Goal: Task Accomplishment & Management: Complete application form

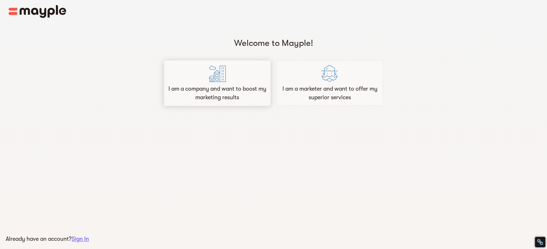
click at [233, 81] on div "I am a company and want to boost my marketing results" at bounding box center [217, 83] width 107 height 46
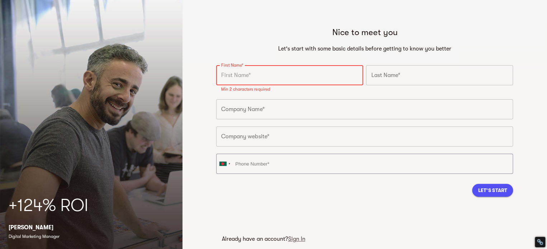
click at [242, 75] on input "text" at bounding box center [289, 75] width 147 height 20
paste input "[PERSON_NAME]"
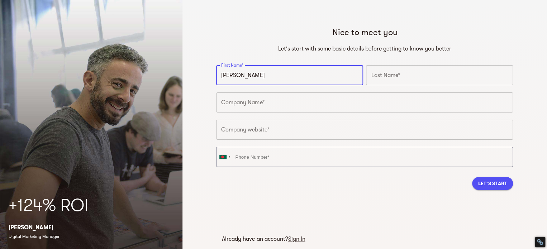
type input "[PERSON_NAME]"
click at [391, 71] on input "text" at bounding box center [439, 75] width 147 height 20
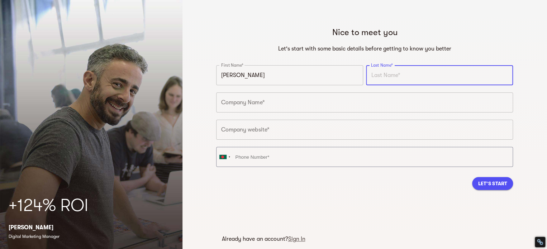
paste input "[PERSON_NAME]"
drag, startPoint x: 399, startPoint y: 73, endPoint x: 358, endPoint y: 75, distance: 41.2
click at [358, 75] on div "First Name* [PERSON_NAME] First Name* Last Name* [PERSON_NAME] Last Name* Compa…" at bounding box center [365, 118] width 300 height 109
type input "Fife"
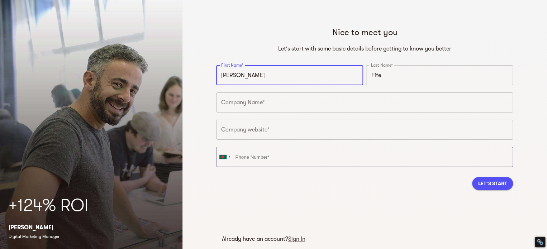
drag, startPoint x: 250, startPoint y: 73, endPoint x: 272, endPoint y: 73, distance: 22.2
click at [272, 73] on input "[PERSON_NAME]" at bounding box center [289, 75] width 147 height 20
type input "[PERSON_NAME]"
click at [265, 25] on div "Nice to meet you Let's start with some basic details before getting to know you…" at bounding box center [364, 120] width 308 height 199
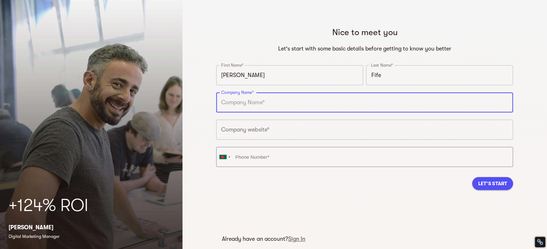
click at [235, 100] on input "text" at bounding box center [364, 102] width 297 height 20
paste input "ASG Security"
type input "ASG Security"
click at [193, 85] on div "Nice to meet you Let's start with some basic details before getting to know you…" at bounding box center [364, 124] width 364 height 249
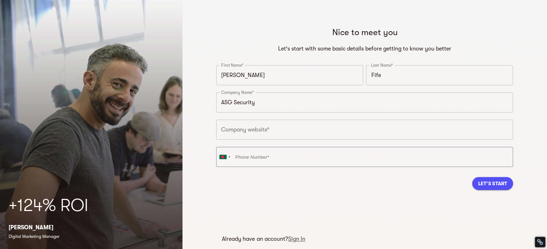
click at [248, 133] on input "text" at bounding box center [364, 130] width 297 height 20
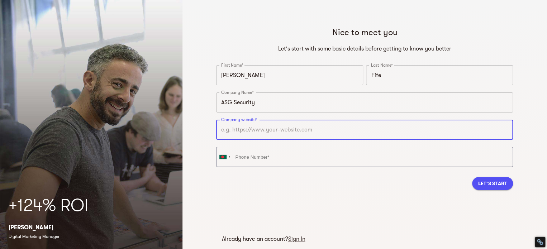
paste input "[URL][DOMAIN_NAME]"
type input "[URL][DOMAIN_NAME]"
click at [204, 105] on div "Nice to meet you Let's start with some basic details before getting to know you…" at bounding box center [364, 124] width 364 height 249
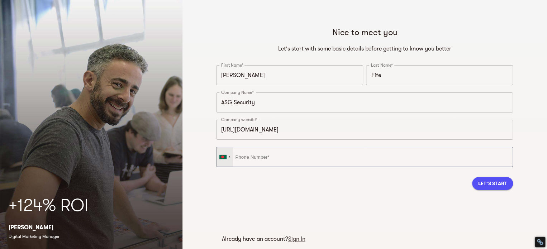
click at [231, 161] on div at bounding box center [224, 156] width 16 height 19
click at [286, 152] on input "tel" at bounding box center [364, 157] width 297 height 20
paste input "[PHONE_NUMBER]"
type input "[PHONE_NUMBER]"
click at [505, 182] on span "Let's Start" at bounding box center [492, 183] width 29 height 9
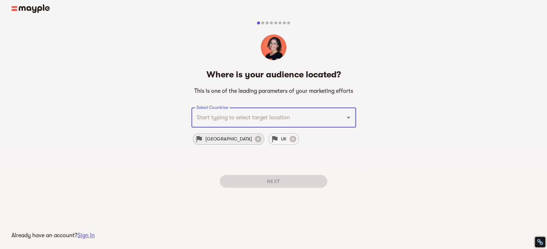
click at [212, 134] on div "[GEOGRAPHIC_DATA]" at bounding box center [228, 138] width 71 height 11
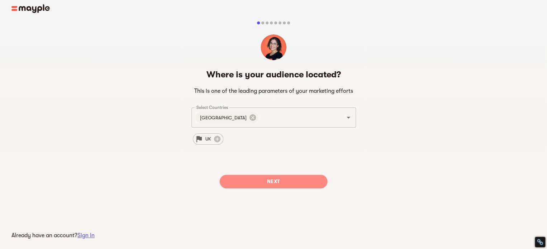
click at [276, 184] on span "Next" at bounding box center [273, 181] width 96 height 9
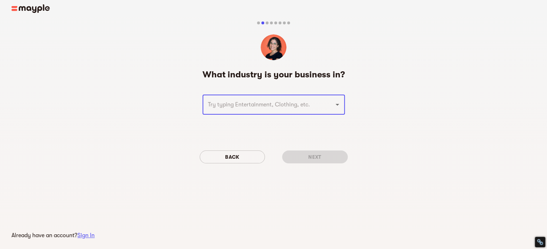
click at [331, 107] on div at bounding box center [332, 105] width 19 height 10
click at [295, 103] on input "text" at bounding box center [264, 105] width 116 height 14
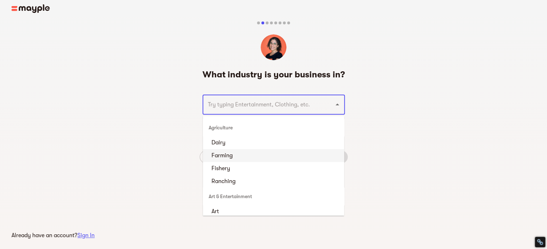
click at [249, 155] on li "Farming" at bounding box center [273, 155] width 141 height 13
type input "Farming"
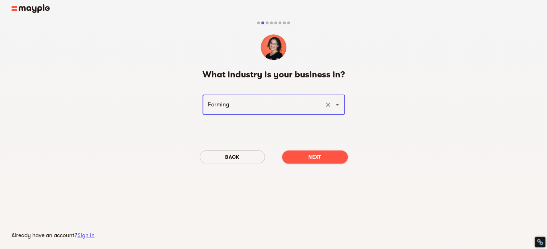
click at [318, 159] on span "Next" at bounding box center [315, 157] width 54 height 9
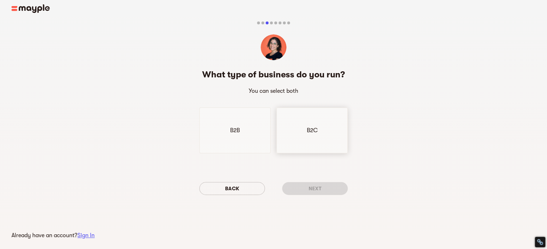
click at [312, 137] on div "B2C" at bounding box center [311, 131] width 71 height 46
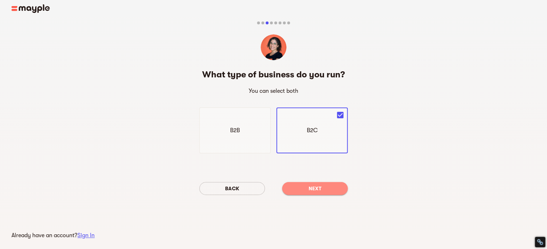
click at [318, 188] on span "Next" at bounding box center [315, 188] width 54 height 9
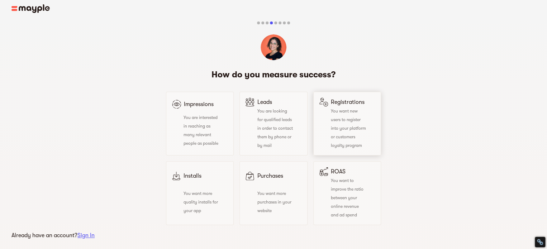
click at [354, 133] on div "You want new users to register into your platform or customers loyalty program" at bounding box center [342, 127] width 47 height 43
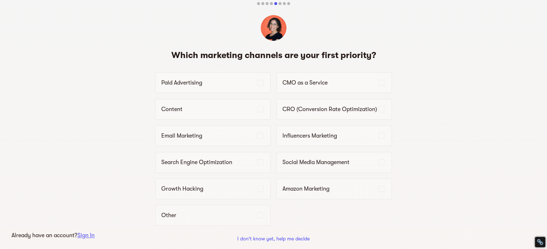
scroll to position [36, 0]
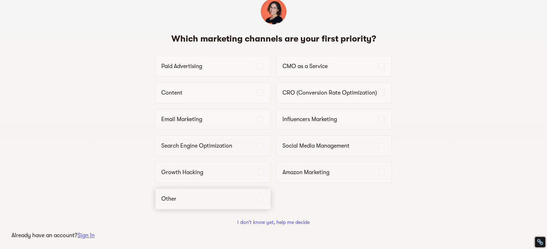
click at [192, 192] on div "Other" at bounding box center [212, 198] width 115 height 21
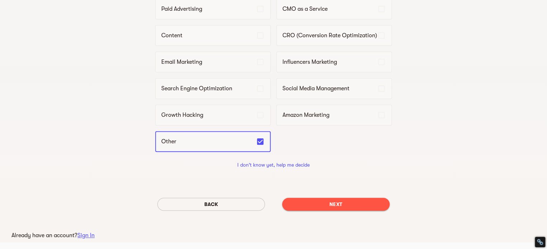
scroll to position [94, 0]
click at [321, 202] on span "Next" at bounding box center [336, 203] width 96 height 9
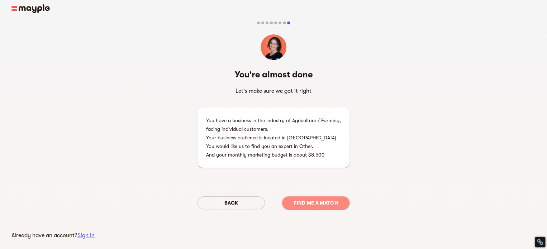
click at [317, 205] on span "Find me a match" at bounding box center [316, 203] width 56 height 9
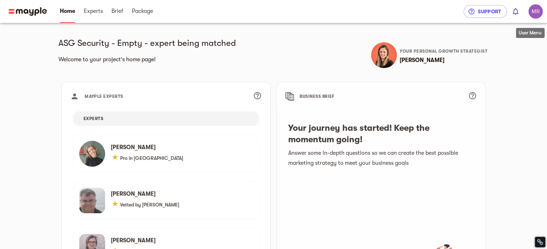
click at [536, 12] on img "button" at bounding box center [535, 11] width 14 height 14
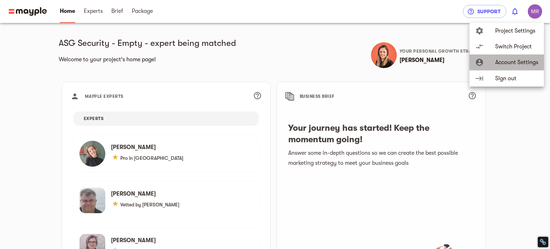
click at [529, 60] on span "Account Settings" at bounding box center [517, 62] width 43 height 9
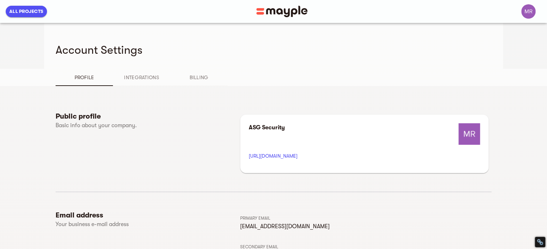
click at [149, 73] on button "Integrations" at bounding box center [141, 77] width 57 height 17
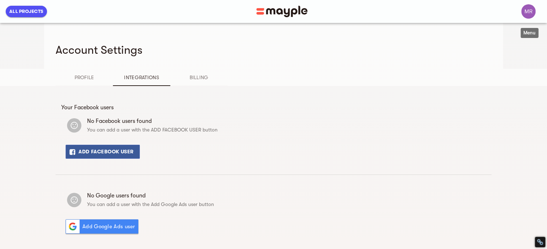
click at [529, 9] on img "button" at bounding box center [528, 11] width 14 height 14
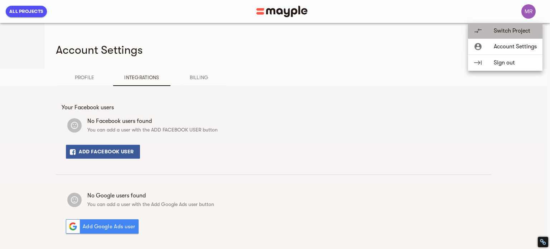
click at [497, 33] on span "Switch Project" at bounding box center [515, 31] width 43 height 9
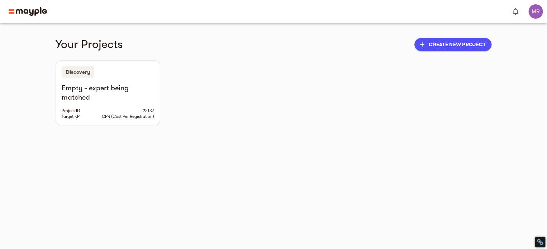
click at [24, 13] on img at bounding box center [28, 11] width 38 height 9
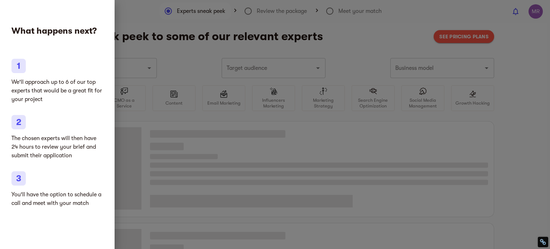
click at [336, 48] on div at bounding box center [275, 124] width 550 height 249
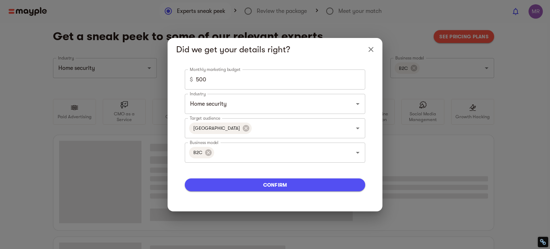
type input "Home security"
type input "500"
type input "Home security"
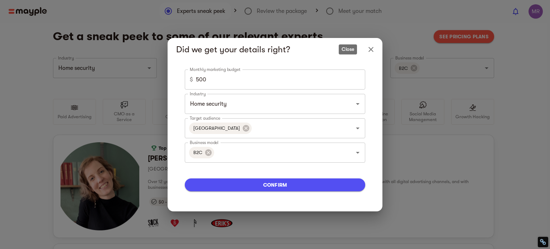
click at [373, 50] on icon "Close" at bounding box center [371, 49] width 9 height 9
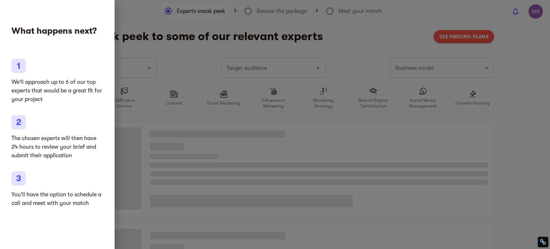
click at [512, 102] on div at bounding box center [275, 124] width 550 height 249
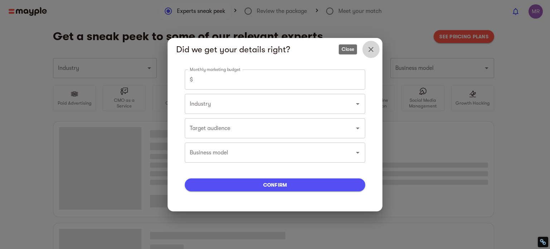
click at [371, 51] on icon "Close" at bounding box center [371, 49] width 9 height 9
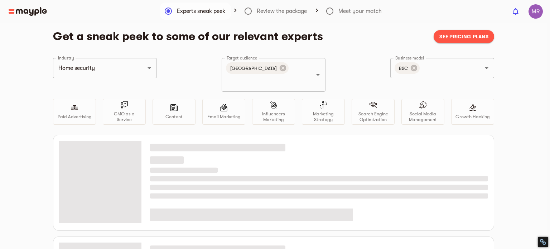
type input "Home security"
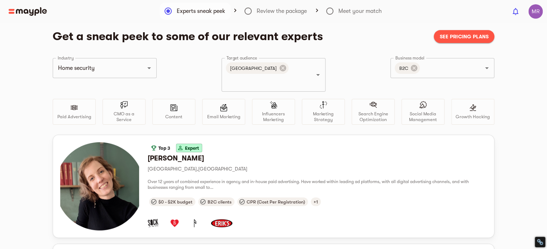
click at [537, 12] on img "button" at bounding box center [535, 11] width 14 height 14
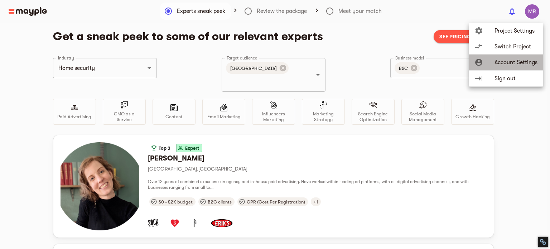
click at [520, 63] on span "Account Settings" at bounding box center [516, 62] width 43 height 9
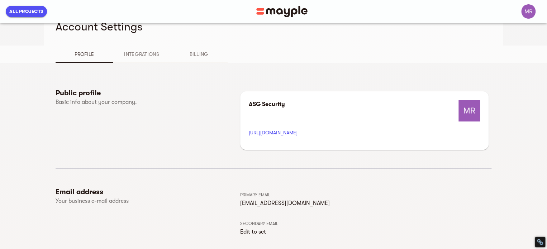
scroll to position [36, 0]
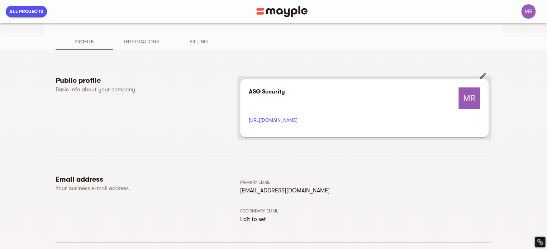
click at [482, 74] on icon "button" at bounding box center [482, 76] width 9 height 9
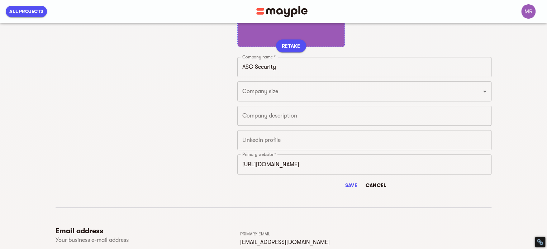
scroll to position [165, 0]
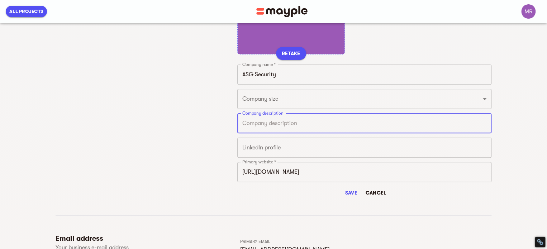
click at [298, 126] on textarea at bounding box center [364, 123] width 244 height 7
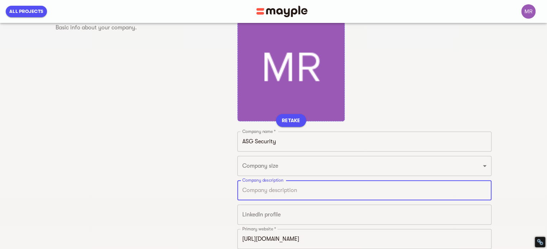
scroll to position [93, 0]
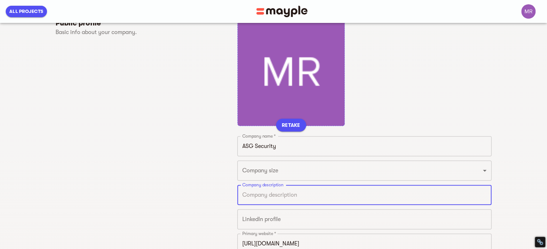
click at [294, 81] on div "RETAKE" at bounding box center [291, 73] width 108 height 108
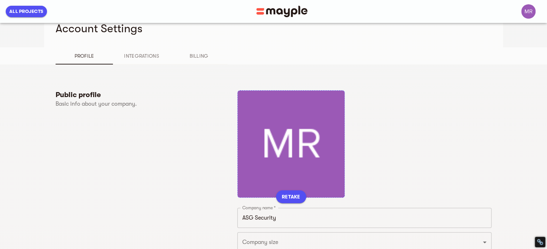
scroll to position [57, 0]
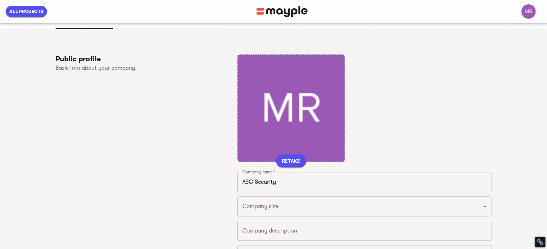
click at [290, 160] on span "RETAKE" at bounding box center [291, 161] width 19 height 9
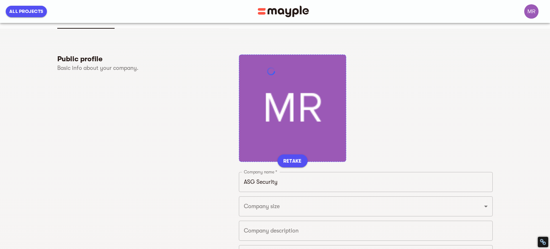
click at [288, 111] on div "RETAKE" at bounding box center [293, 108] width 108 height 108
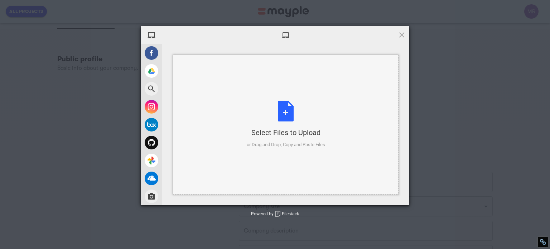
click at [281, 114] on div "Select Files to Upload or Drag and Drop, Copy and Paste Files" at bounding box center [286, 125] width 78 height 48
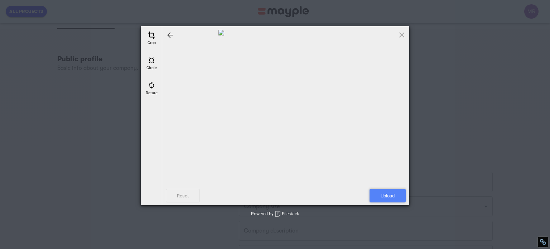
click at [386, 194] on span "Upload" at bounding box center [388, 196] width 36 height 14
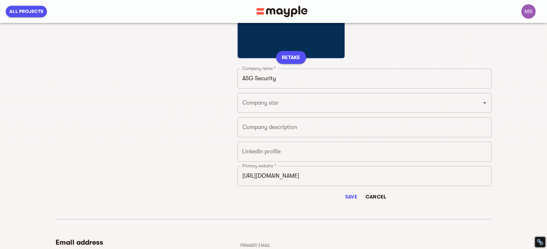
scroll to position [165, 0]
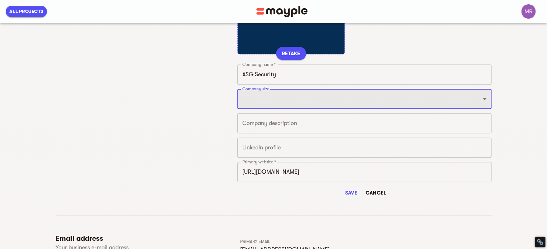
click at [288, 100] on select "Just 1 From 2 to 5 From 6 to 10 From 11 to 25 From 26 to 49 From 50 to 199 From…" at bounding box center [364, 99] width 254 height 20
select select "FROM_6_TO_10"
click at [237, 89] on select "Just 1 From 2 to 5 From 6 to 10 From 11 to 25 From 26 to 49 From 50 to 199 From…" at bounding box center [364, 99] width 254 height 20
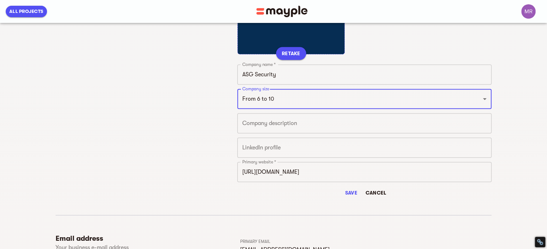
click at [269, 124] on textarea at bounding box center [364, 123] width 244 height 7
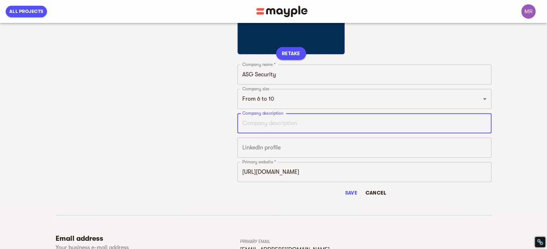
paste textarea ""At ASG Security, we have provided top-notch services for security cameras, int…"
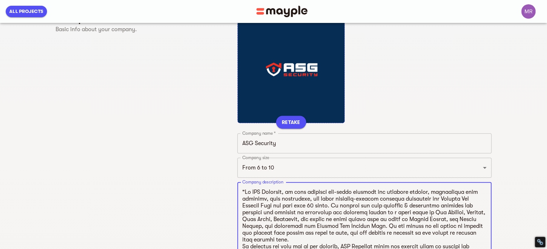
scroll to position [93, 0]
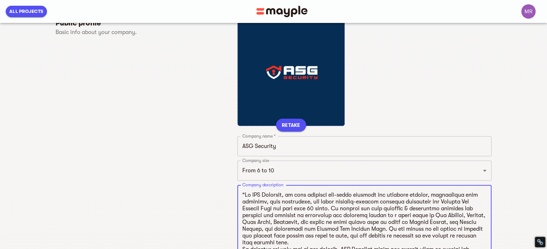
click at [244, 192] on textarea at bounding box center [364, 226] width 244 height 68
type textarea "At ASG Security, we have provided top-notch services for security cameras, inte…"
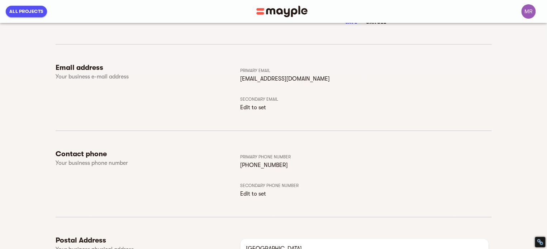
scroll to position [441, 0]
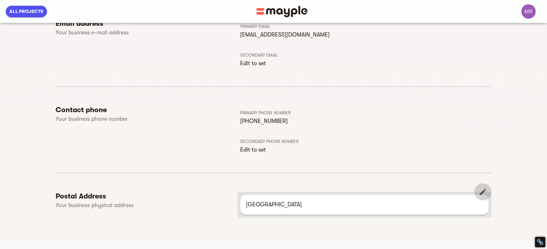
click at [484, 190] on icon "button" at bounding box center [482, 191] width 6 height 6
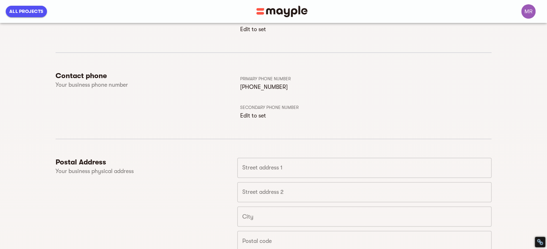
scroll to position [549, 0]
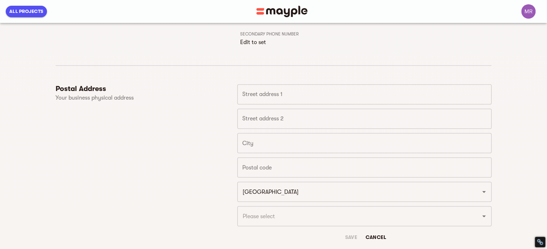
click at [266, 91] on input "text" at bounding box center [364, 94] width 254 height 20
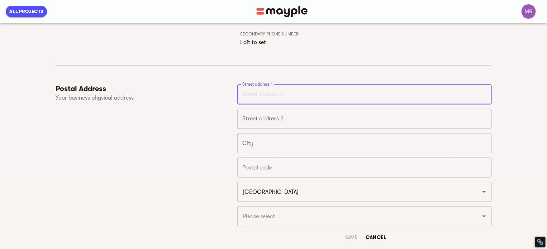
paste input ""20633 Amar Road Suite 1 Walnut, CA 91789""
click at [357, 93] on input ""20633 Amar Road Suite 1 Walnut, CA 91789"" at bounding box center [364, 94] width 254 height 20
click at [243, 91] on input ""20633 Amar Road Suite 1 Walnut, CA 91789" at bounding box center [364, 94] width 254 height 20
click at [245, 93] on input ""20633 Amar Road Suite 1 Walnut, CA 91789" at bounding box center [364, 94] width 254 height 20
click at [348, 93] on input "20633 Amar Road Suite 1 Walnut, CA 91789" at bounding box center [364, 94] width 254 height 20
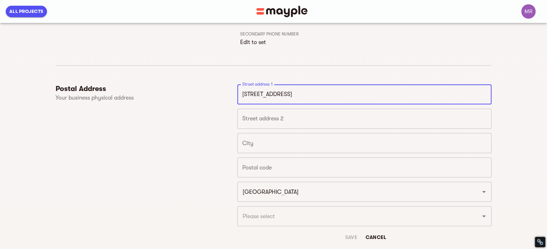
click at [348, 93] on input "20633 Amar Road Suite 1 Walnut, CA 91789" at bounding box center [364, 94] width 254 height 20
type input "20633 Amar Road Suite 1 Walnut, CA"
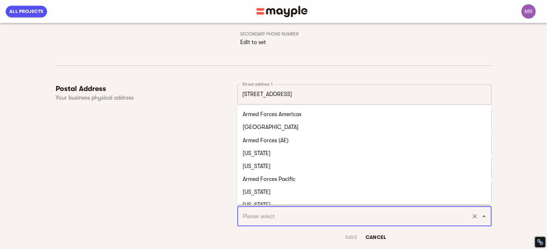
drag, startPoint x: 267, startPoint y: 211, endPoint x: 202, endPoint y: 205, distance: 65.2
click at [202, 205] on div "Postal Address Your business physical address" at bounding box center [147, 163] width 182 height 159
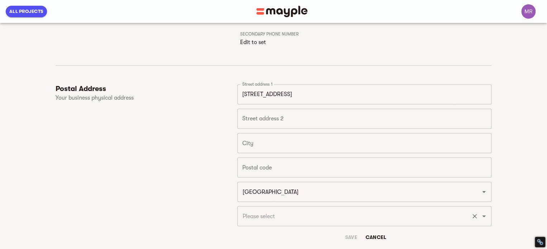
click at [260, 215] on input "text" at bounding box center [354, 216] width 228 height 14
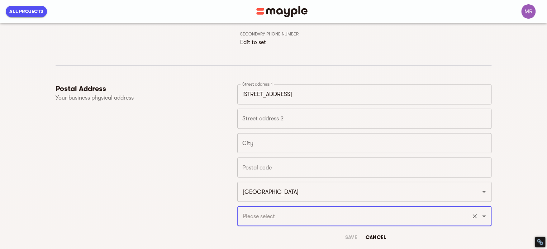
click at [260, 215] on input "text" at bounding box center [354, 216] width 228 height 14
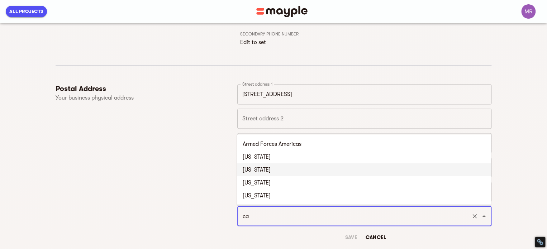
click at [276, 173] on li "California" at bounding box center [364, 169] width 254 height 13
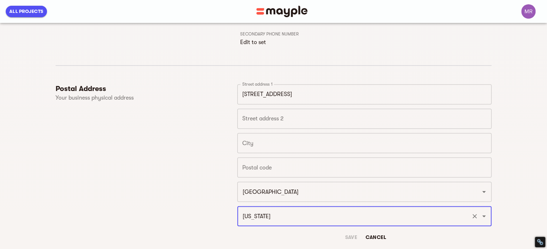
type input "California"
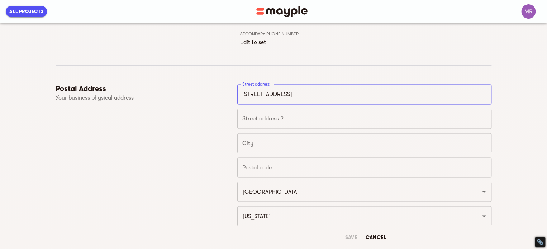
click at [311, 92] on input "20633 Amar Road Suite 1 Walnut, CA" at bounding box center [364, 94] width 254 height 20
type input "20633 Amar Road Suite 1 , CA"
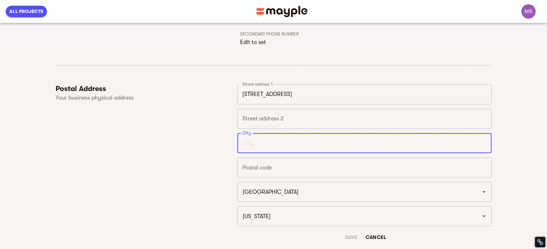
click at [264, 144] on input "text" at bounding box center [364, 143] width 254 height 20
paste input "Walnut"
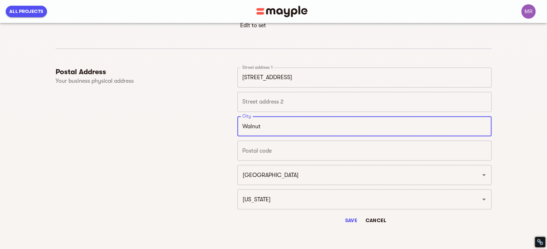
scroll to position [574, 0]
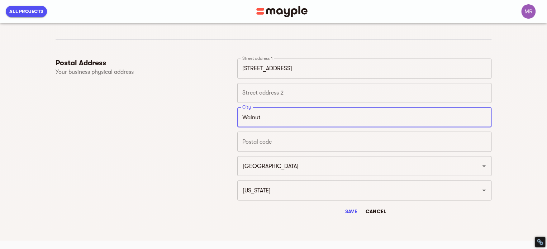
type input "Walnut"
click at [272, 140] on input "text" at bounding box center [364, 142] width 254 height 20
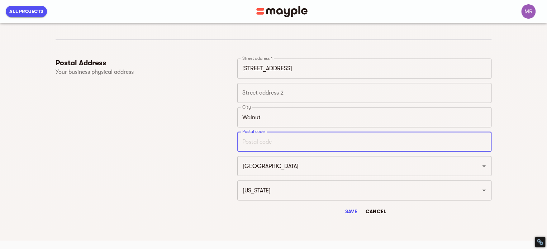
paste input "91789"
type input "91789"
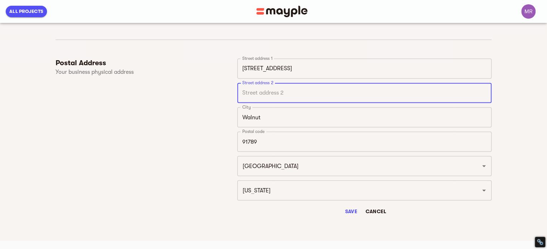
click at [286, 85] on input "text" at bounding box center [364, 93] width 254 height 20
click at [171, 135] on div "Postal Address Your business physical address" at bounding box center [147, 137] width 182 height 159
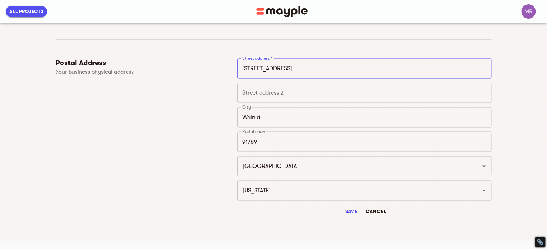
drag, startPoint x: 308, startPoint y: 68, endPoint x: 337, endPoint y: 68, distance: 29.0
click at [337, 68] on input "20633 Amar Road Suite 1 , CA" at bounding box center [364, 68] width 254 height 20
type input "20633 Amar Road Suite 1"
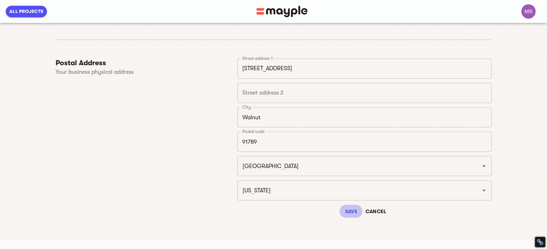
click at [345, 214] on span "Save" at bounding box center [350, 211] width 17 height 9
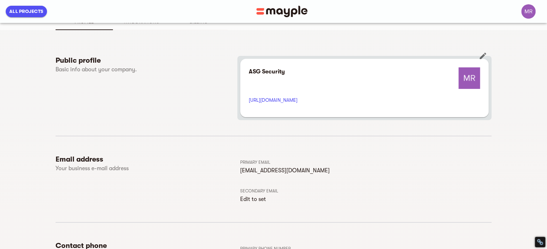
scroll to position [0, 0]
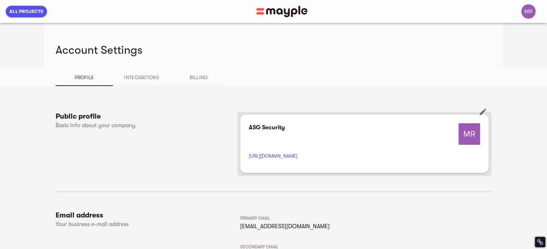
click at [272, 129] on p "ASG Security" at bounding box center [267, 127] width 36 height 9
click at [272, 131] on p "ASG Security" at bounding box center [267, 127] width 36 height 9
click at [483, 114] on icon "button" at bounding box center [482, 112] width 9 height 9
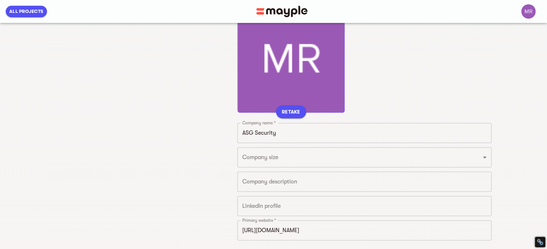
scroll to position [108, 0]
click at [295, 109] on span "RETAKE" at bounding box center [291, 110] width 19 height 9
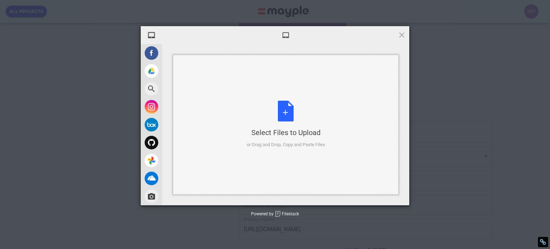
click at [280, 112] on div "Select Files to Upload or Drag and Drop, Copy and Paste Files" at bounding box center [286, 125] width 78 height 48
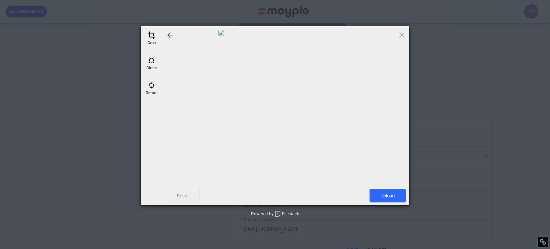
click at [298, 99] on div at bounding box center [286, 97] width 240 height 135
click at [387, 195] on span "Upload" at bounding box center [388, 196] width 36 height 14
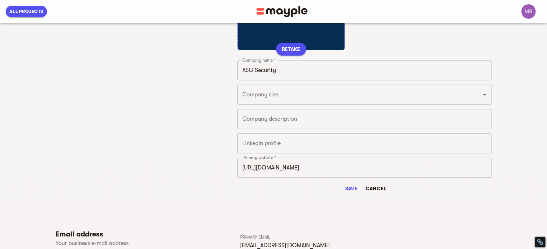
scroll to position [173, 0]
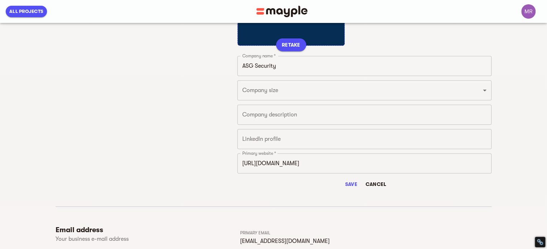
click at [348, 185] on span "Save" at bounding box center [350, 184] width 17 height 9
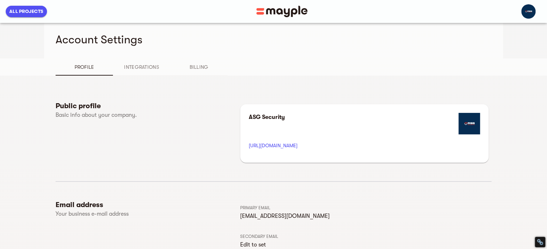
scroll to position [0, 0]
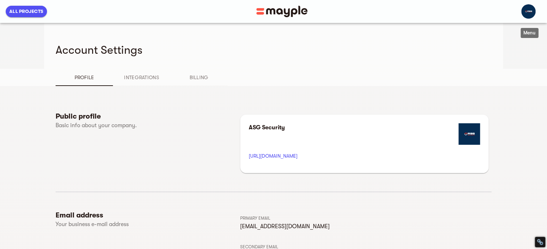
click at [529, 15] on img "button" at bounding box center [528, 11] width 14 height 14
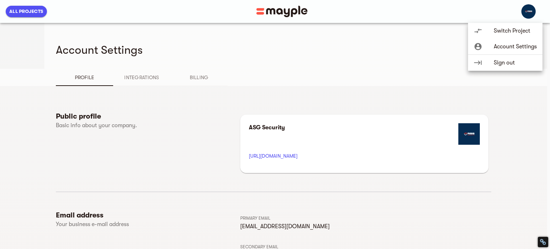
click at [320, 78] on div at bounding box center [275, 124] width 550 height 249
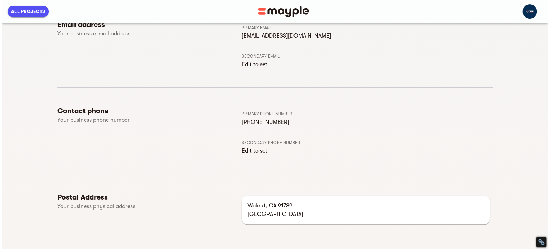
scroll to position [200, 0]
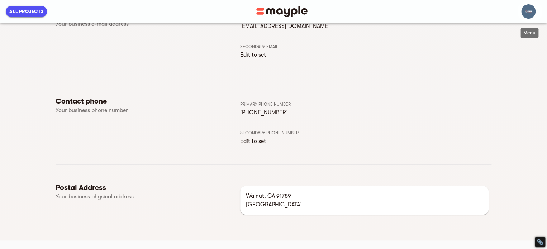
click at [523, 13] on img "button" at bounding box center [528, 11] width 14 height 14
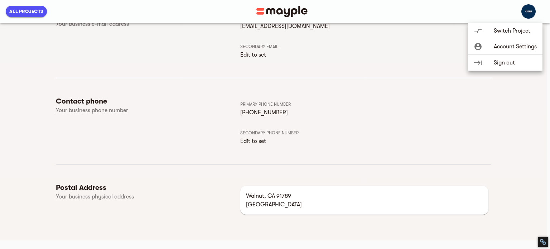
click at [499, 48] on span "Account Settings" at bounding box center [515, 46] width 43 height 9
click at [521, 44] on span "Account Settings" at bounding box center [515, 46] width 43 height 9
click at [532, 33] on span "Switch Project" at bounding box center [515, 31] width 43 height 9
